Goal: Task Accomplishment & Management: Manage account settings

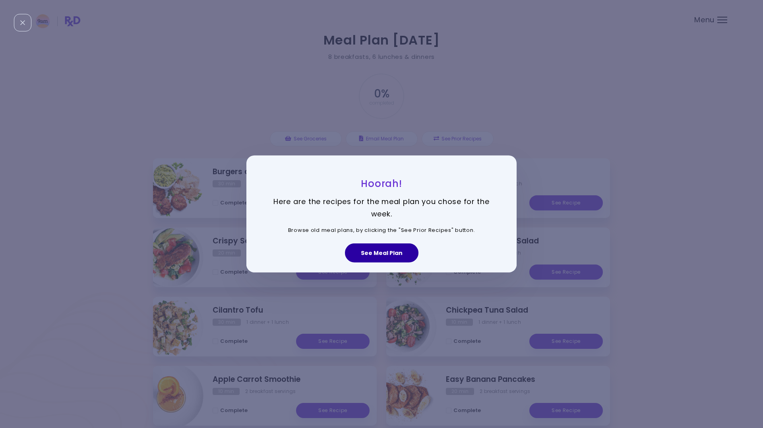
click at [378, 254] on button "See Meal Plan" at bounding box center [382, 252] width 74 height 19
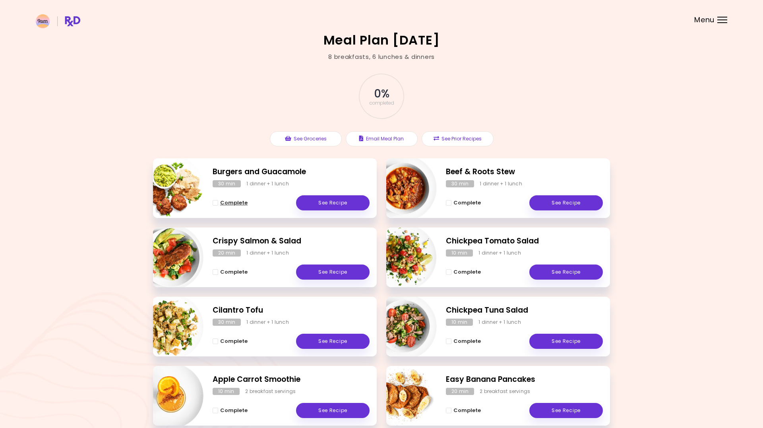
click at [230, 201] on span "Complete" at bounding box center [233, 202] width 27 height 6
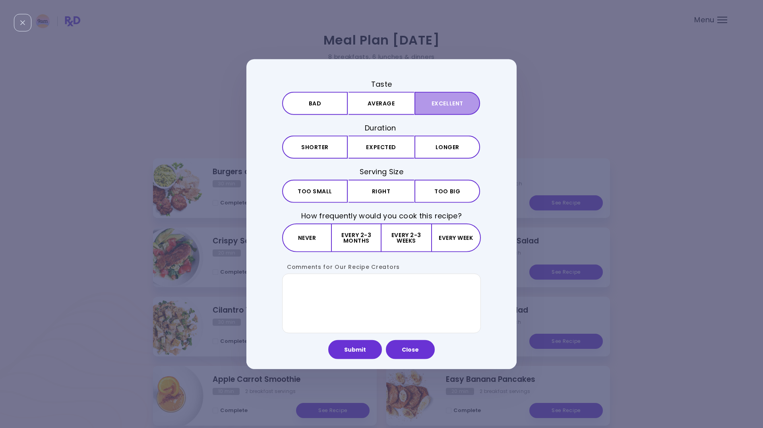
click at [436, 103] on button "Excellent" at bounding box center [447, 103] width 66 height 23
click at [392, 147] on button "Expected" at bounding box center [381, 146] width 66 height 23
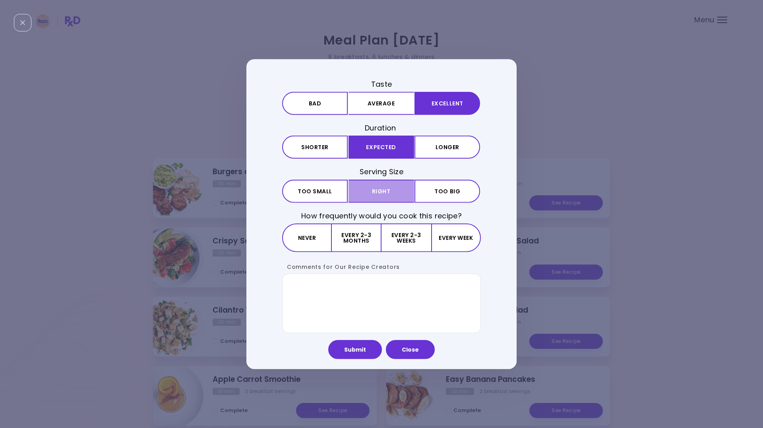
click at [386, 192] on button "Right" at bounding box center [381, 190] width 66 height 23
click at [414, 237] on button "Every 2-3 weeks" at bounding box center [405, 237] width 49 height 29
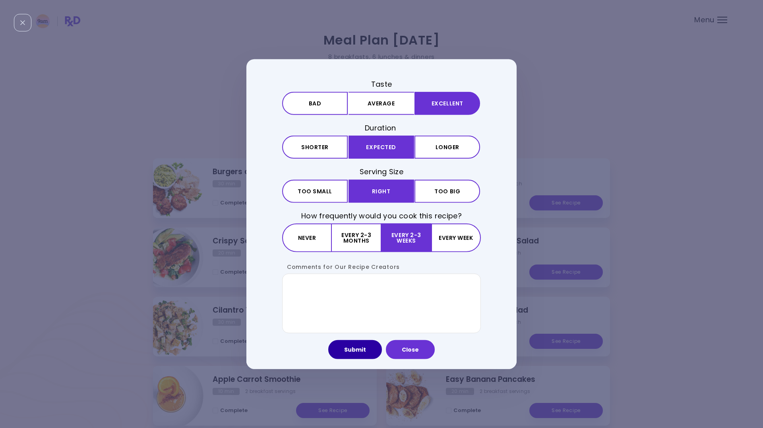
click at [355, 350] on button "Submit" at bounding box center [355, 348] width 54 height 19
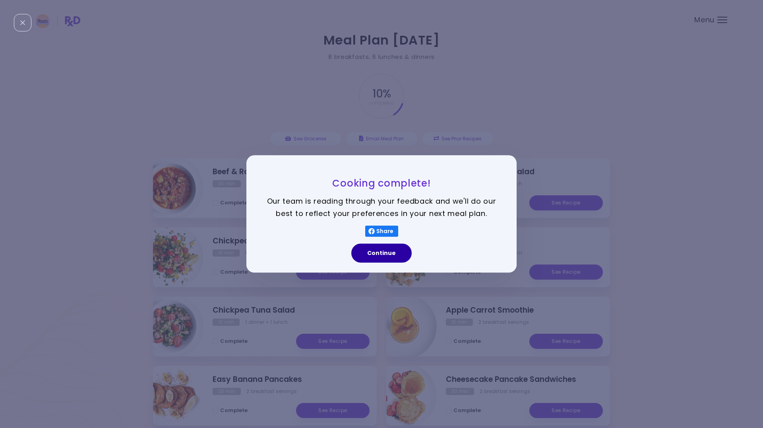
click at [376, 254] on button "Continue" at bounding box center [381, 253] width 60 height 19
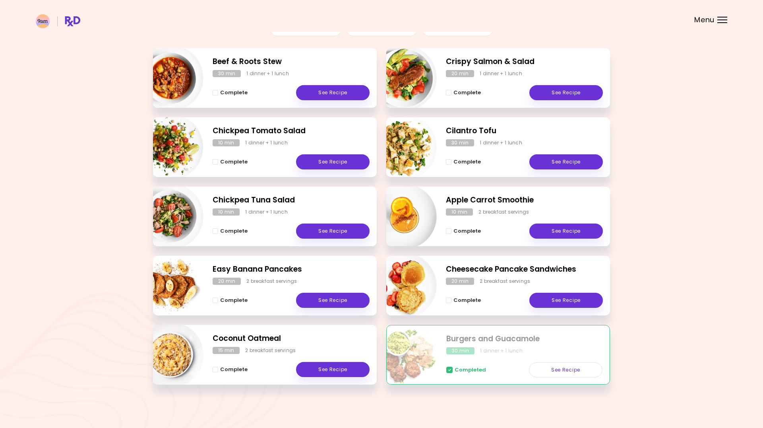
scroll to position [110, 0]
click at [335, 365] on link "See Recipe" at bounding box center [333, 369] width 74 height 15
